Goal: Task Accomplishment & Management: Use online tool/utility

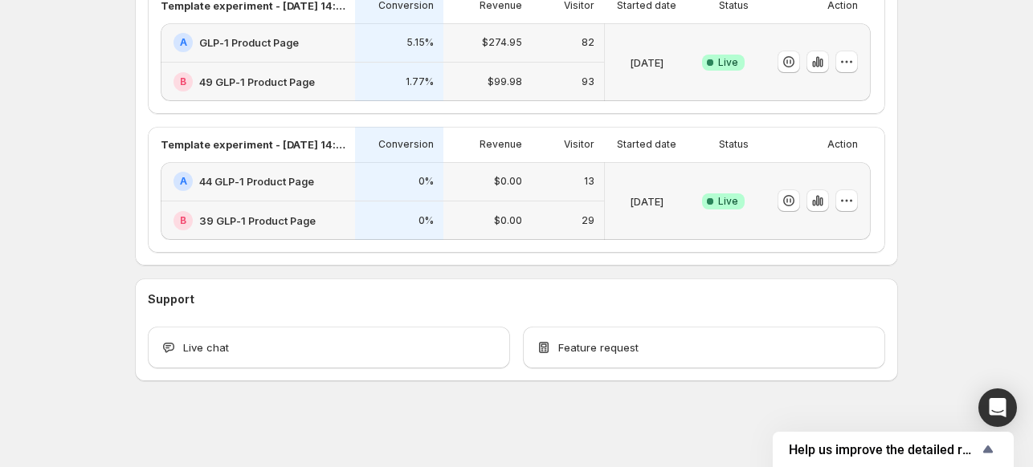
scroll to position [299, 0]
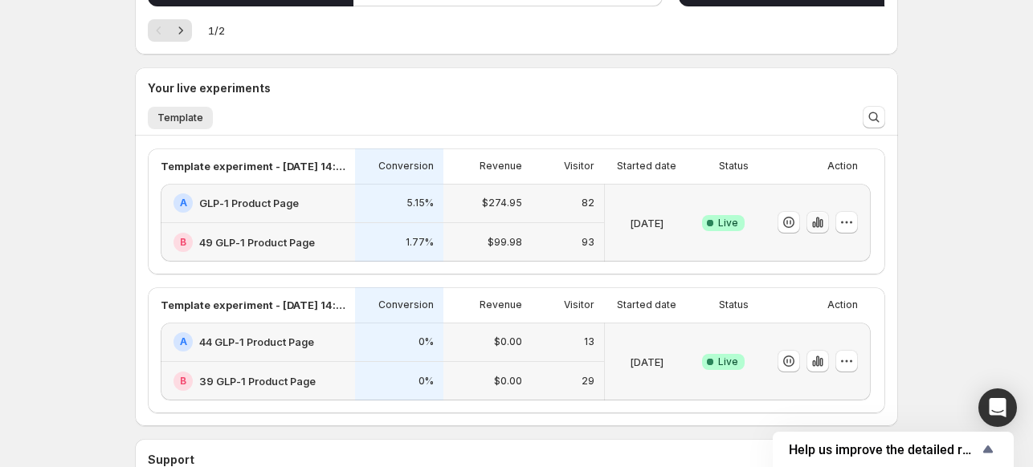
click at [816, 225] on icon "button" at bounding box center [817, 222] width 16 height 16
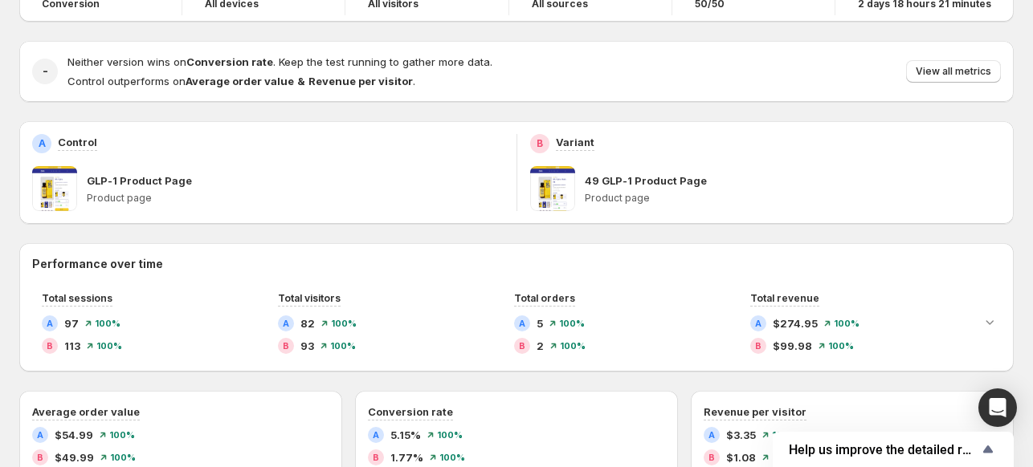
scroll to position [116, 0]
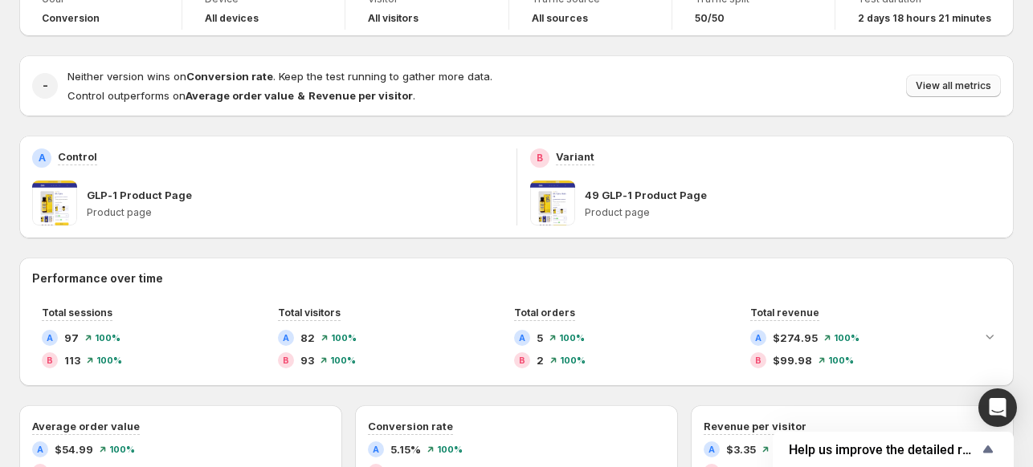
click at [986, 89] on span "View all metrics" at bounding box center [952, 85] width 75 height 13
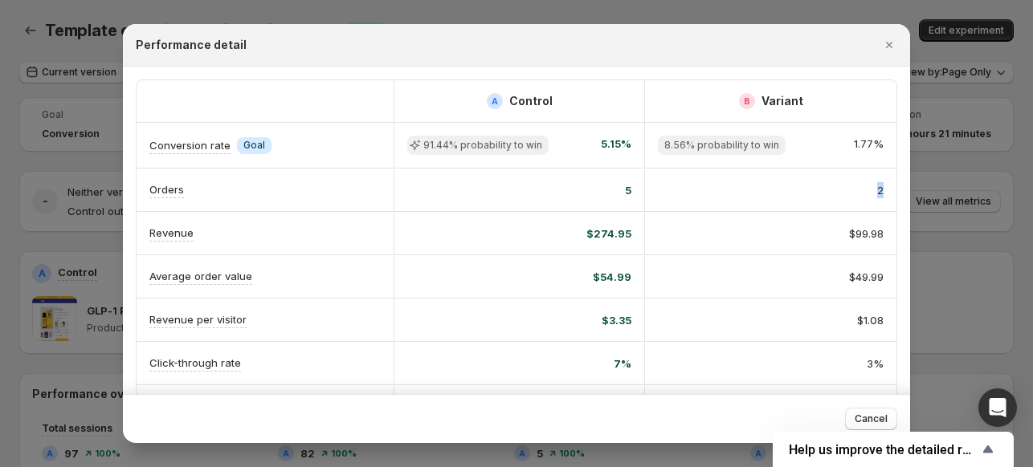
scroll to position [0, 8]
drag, startPoint x: 858, startPoint y: 186, endPoint x: 884, endPoint y: 189, distance: 25.8
click at [884, 189] on div "2" at bounding box center [770, 190] width 251 height 42
click at [883, 189] on div "2" at bounding box center [770, 190] width 251 height 42
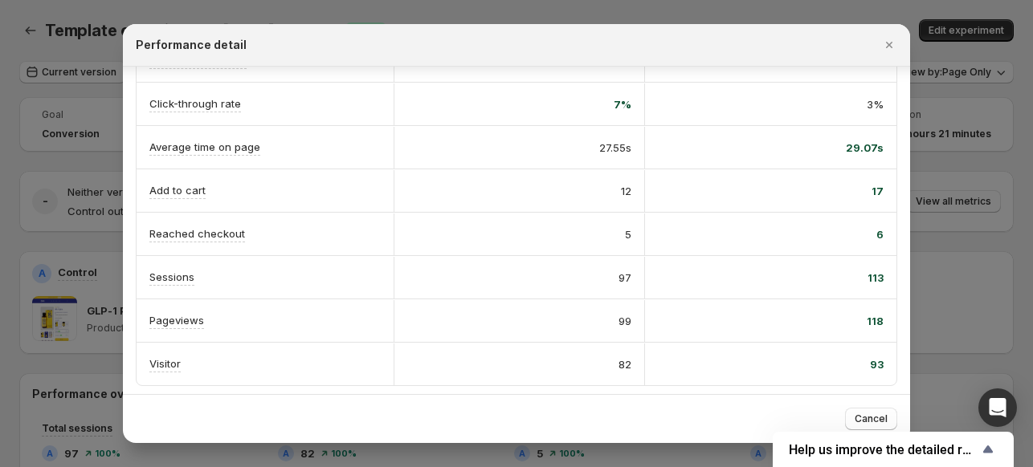
scroll to position [161, 0]
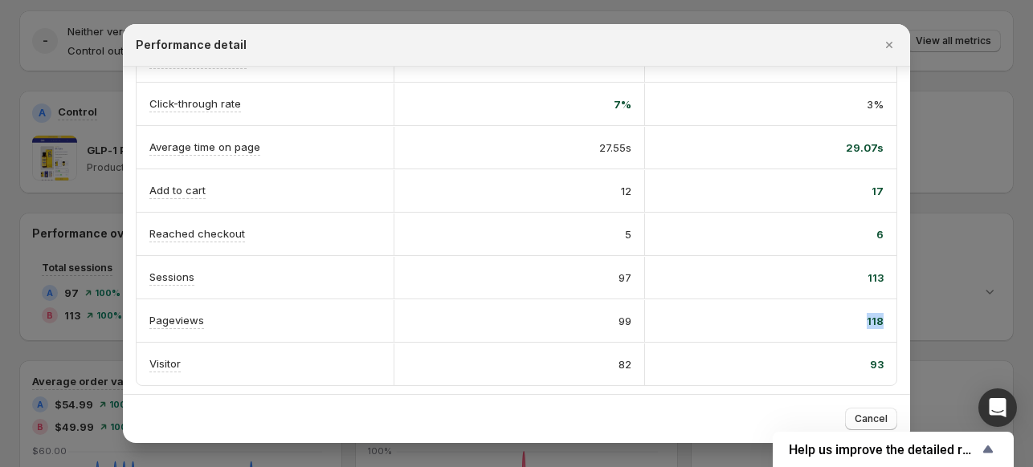
drag, startPoint x: 858, startPoint y: 317, endPoint x: 880, endPoint y: 317, distance: 21.7
click at [880, 317] on div "118" at bounding box center [770, 321] width 251 height 42
click at [873, 317] on span "118" at bounding box center [874, 321] width 17 height 16
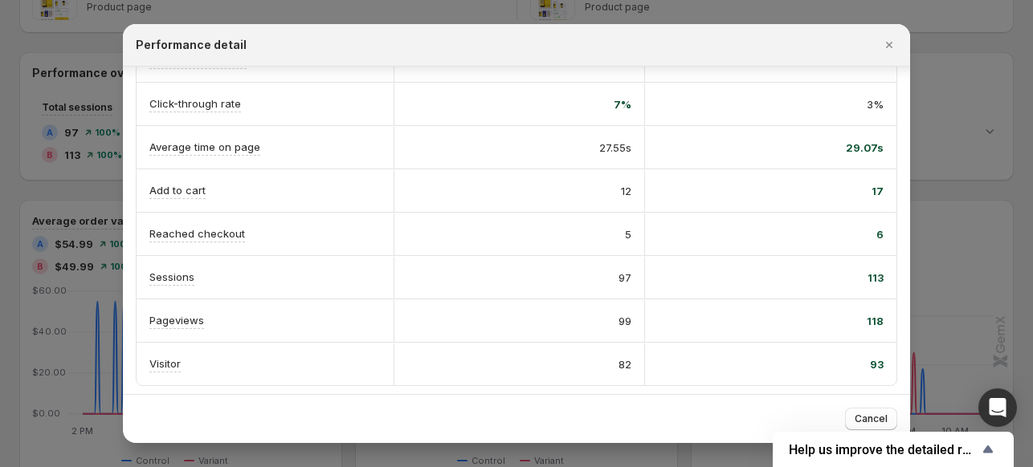
drag, startPoint x: 829, startPoint y: 283, endPoint x: 892, endPoint y: 307, distance: 67.6
click at [891, 307] on div "A Control B Variant Conversion rate Info Goal 91.44% probability to win 5.15% 8…" at bounding box center [516, 103] width 787 height 592
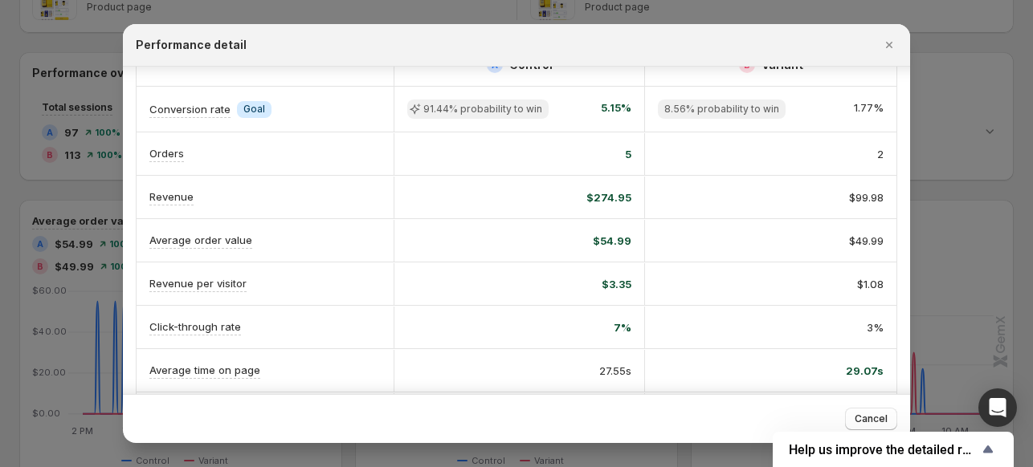
scroll to position [0, 0]
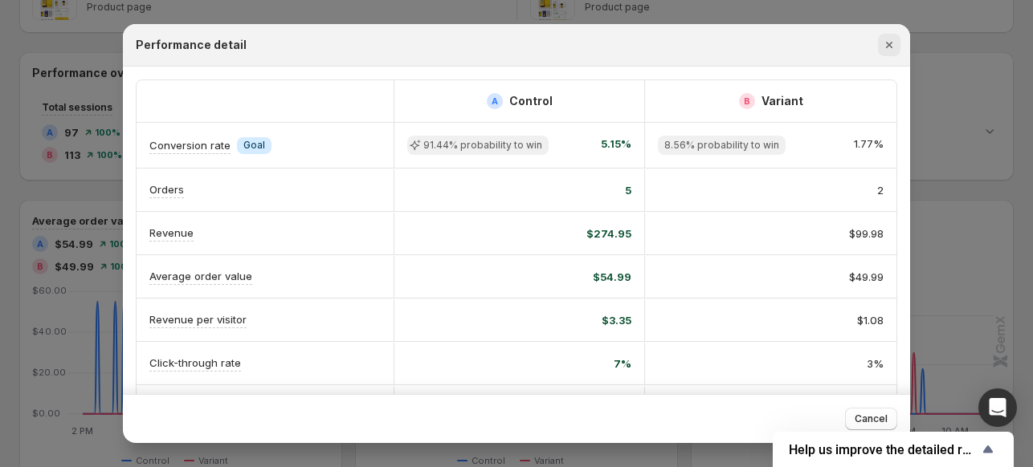
click at [891, 44] on icon "Close" at bounding box center [889, 45] width 16 height 16
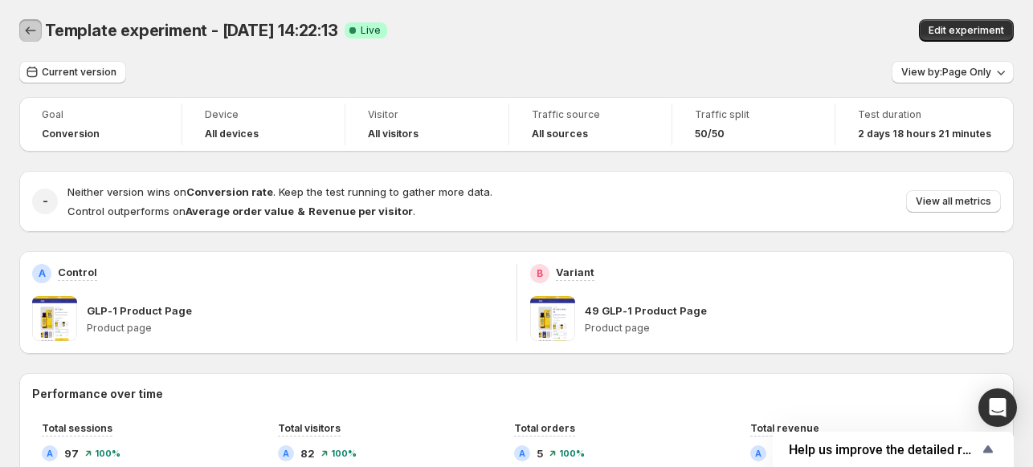
click at [21, 26] on button "Back" at bounding box center [30, 30] width 22 height 22
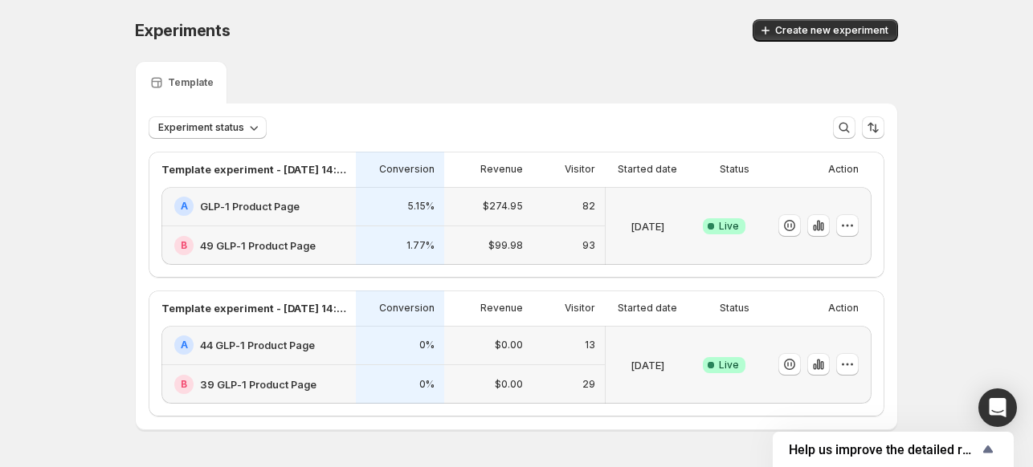
scroll to position [48, 0]
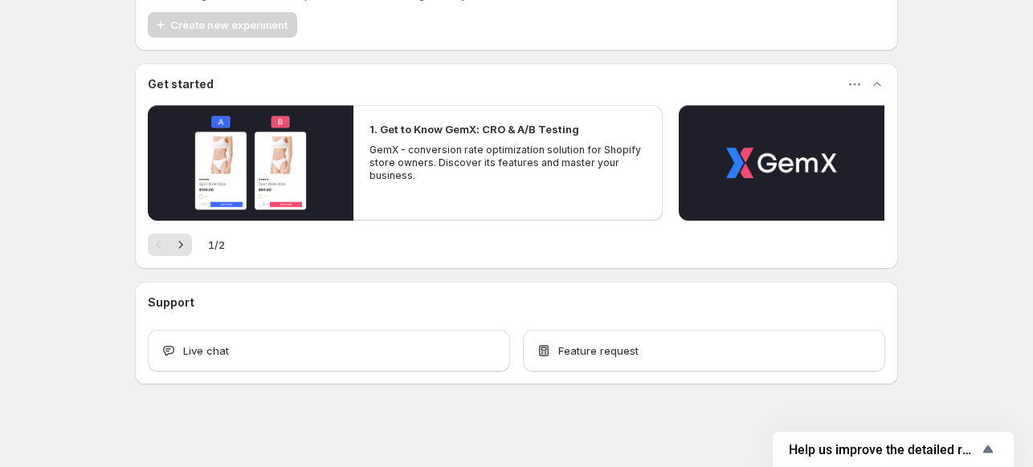
scroll to position [88, 0]
